Goal: Task Accomplishment & Management: Manage account settings

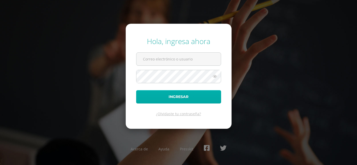
type input "[EMAIL_ADDRESS][DOMAIN_NAME]"
click at [167, 103] on button "Ingresar" at bounding box center [178, 96] width 85 height 13
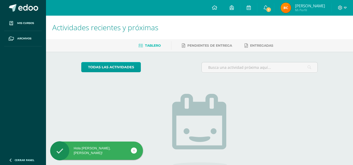
click at [346, 8] on div at bounding box center [341, 8] width 21 height 16
click at [342, 7] on icon at bounding box center [340, 7] width 4 height 4
click at [325, 31] on link "Configuración" at bounding box center [325, 28] width 41 height 8
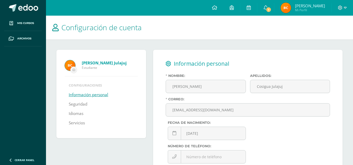
click at [325, 35] on h1 "Configuración de cuenta" at bounding box center [199, 28] width 294 height 24
click at [291, 8] on img at bounding box center [285, 8] width 10 height 10
click at [340, 9] on icon at bounding box center [339, 7] width 5 height 5
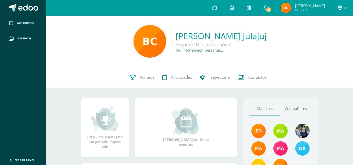
click at [338, 6] on icon at bounding box center [339, 7] width 5 height 5
click at [319, 36] on span "Cerrar sesión" at bounding box center [328, 35] width 23 height 5
